Goal: Information Seeking & Learning: Find contact information

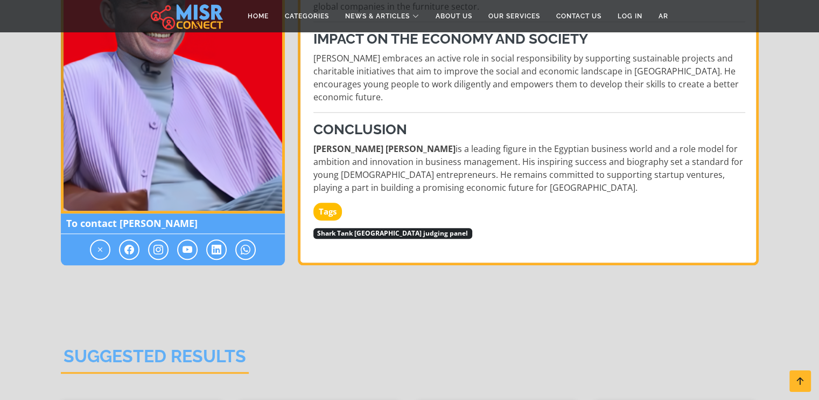
scroll to position [1002, 0]
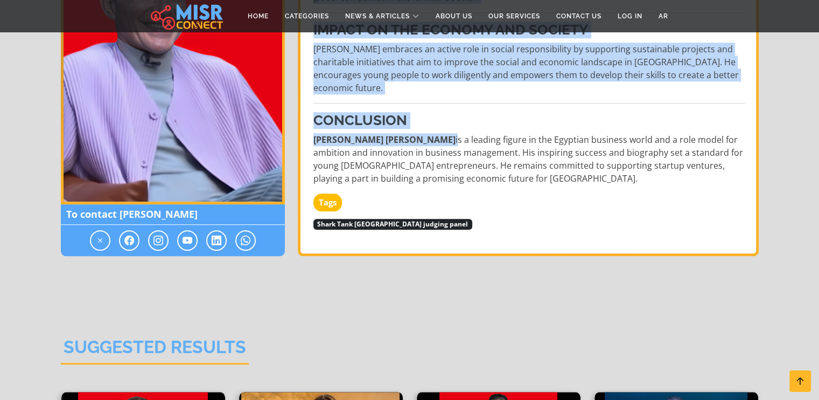
drag, startPoint x: 455, startPoint y: 145, endPoint x: 290, endPoint y: 130, distance: 165.5
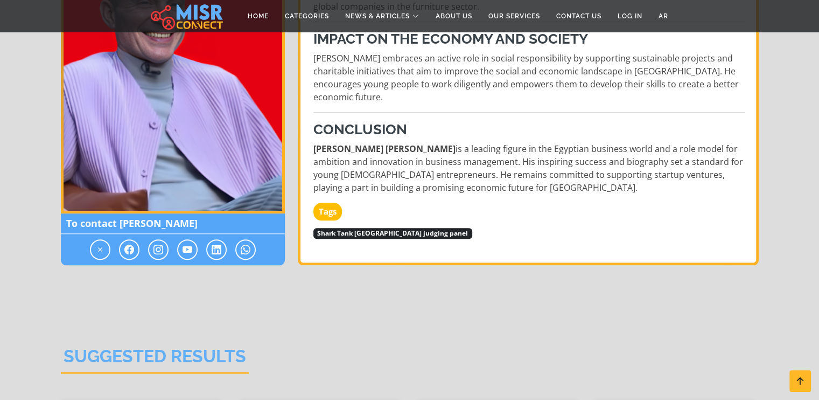
scroll to position [994, 0]
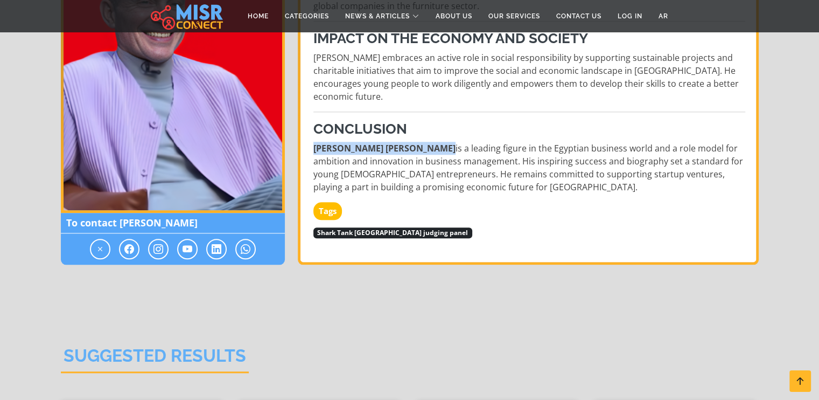
drag, startPoint x: 312, startPoint y: 147, endPoint x: 451, endPoint y: 150, distance: 139.0
copy strong "Mohamed Farouk Abdel Moneim"
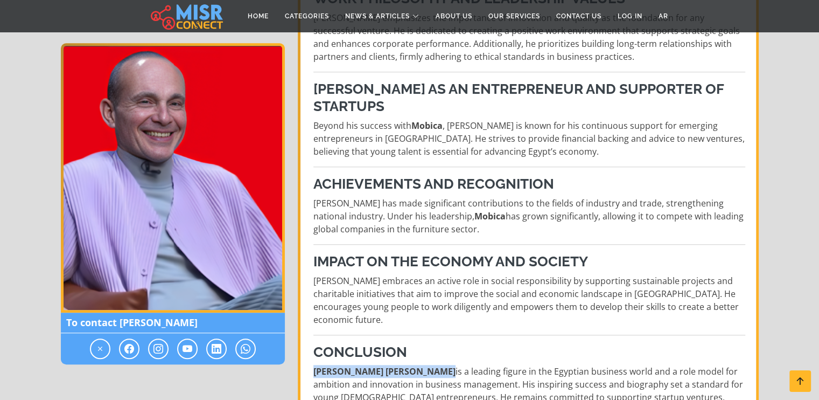
scroll to position [759, 0]
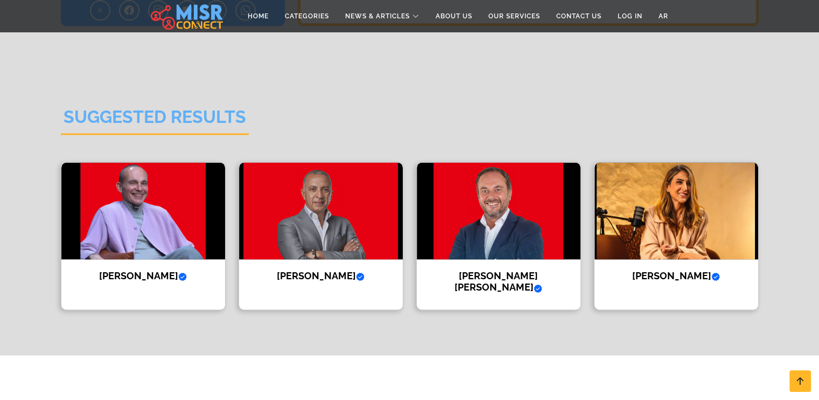
scroll to position [1494, 0]
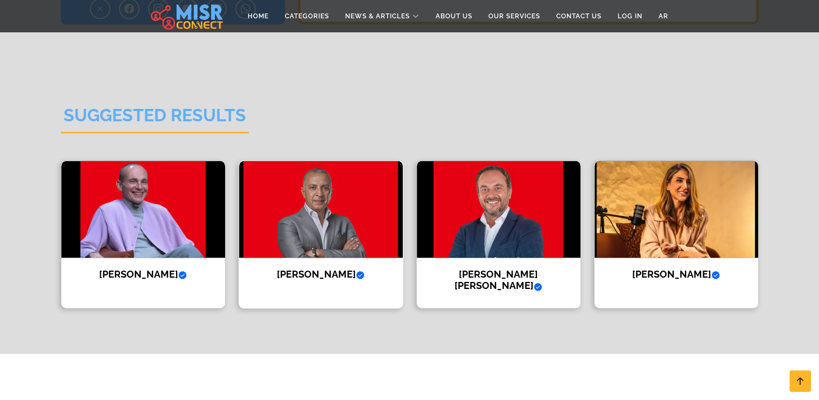
click at [371, 231] on img at bounding box center [321, 209] width 164 height 97
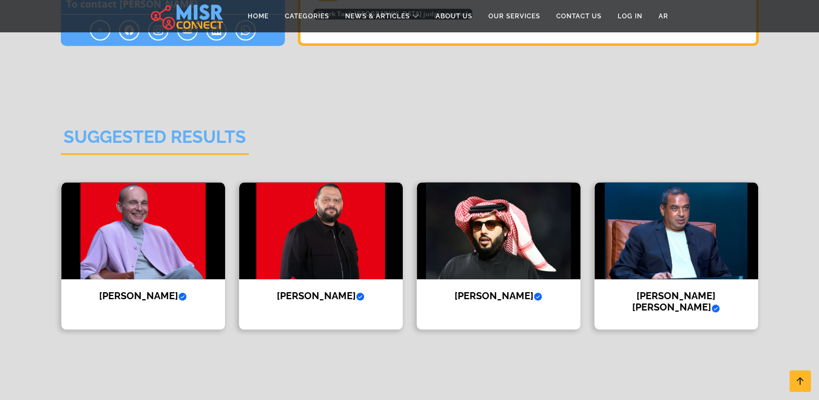
scroll to position [1006, 0]
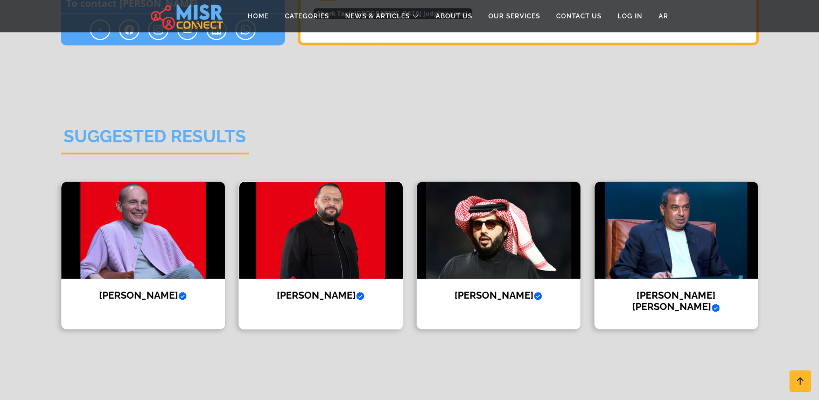
click at [333, 197] on img at bounding box center [321, 230] width 164 height 97
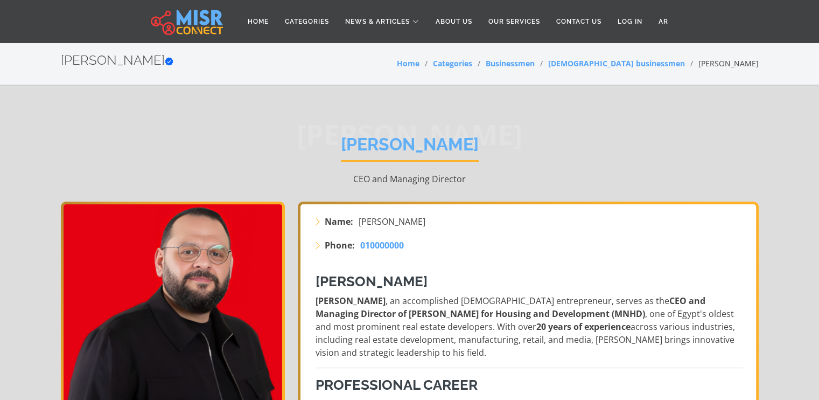
drag, startPoint x: 452, startPoint y: 279, endPoint x: 323, endPoint y: 276, distance: 128.8
click at [323, 276] on h3 "Abdullah Salam" at bounding box center [530, 281] width 428 height 17
click at [319, 278] on h3 "Abdullah Salam" at bounding box center [530, 281] width 428 height 17
drag, startPoint x: 319, startPoint y: 278, endPoint x: 452, endPoint y: 275, distance: 133.6
click at [452, 275] on h3 "Abdullah Salam" at bounding box center [530, 281] width 428 height 17
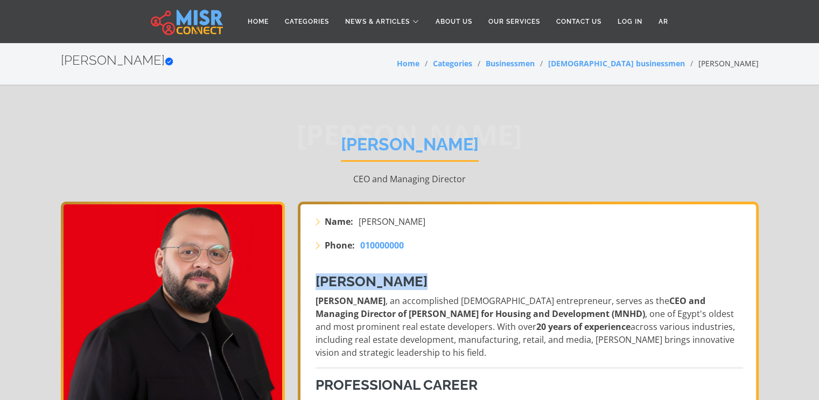
copy div "Abdullah Salam"
